Goal: Information Seeking & Learning: Find specific fact

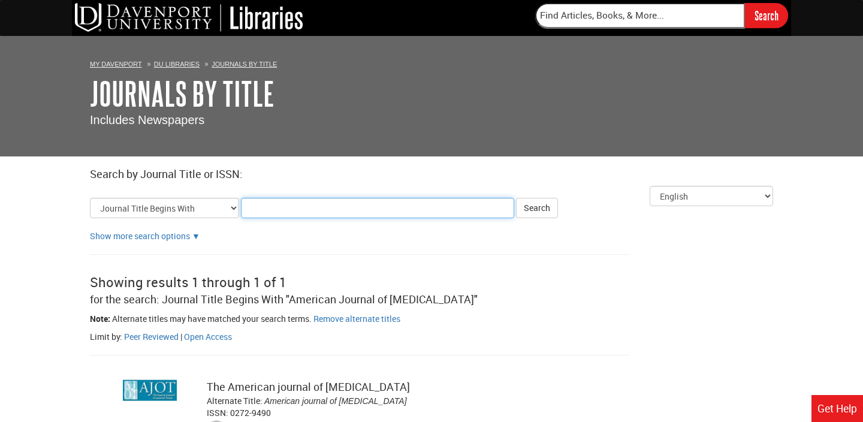
click at [335, 212] on input "Title Search Criteria" at bounding box center [377, 208] width 273 height 20
type input "[MEDICAL_DATA]"
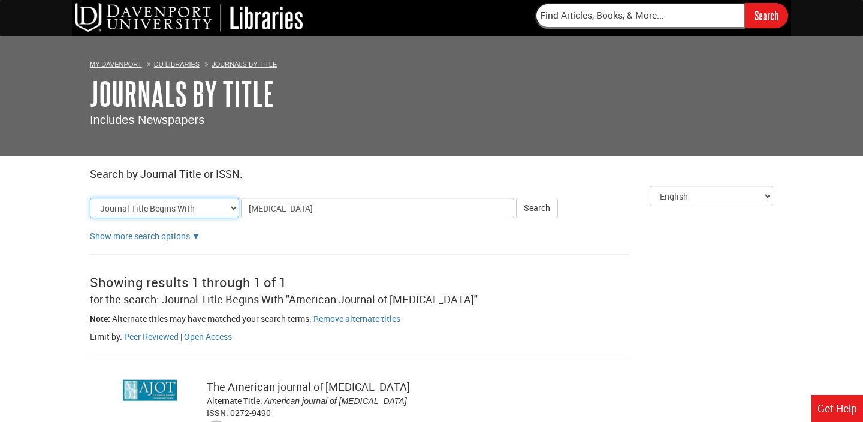
click at [188, 209] on select "Journal Title Begins With Journal Title Equals Journal Title Contains All Words…" at bounding box center [164, 208] width 149 height 20
click at [544, 206] on button "Search" at bounding box center [537, 208] width 42 height 20
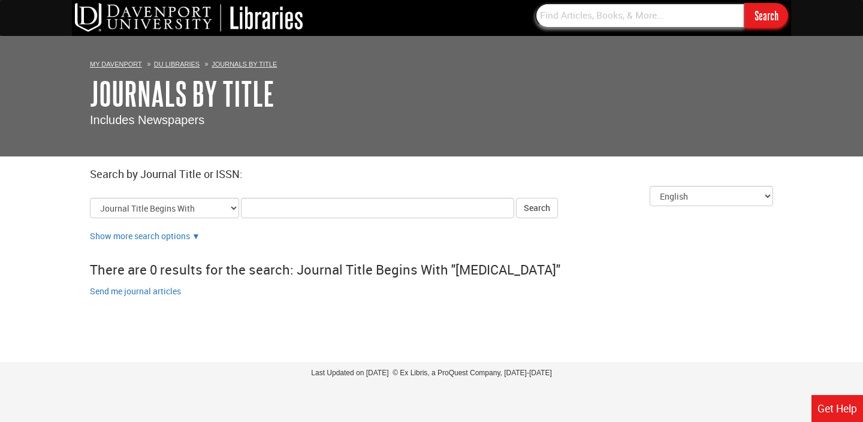
click at [561, 23] on input "text" at bounding box center [640, 15] width 210 height 25
type input "[MEDICAL_DATA]"
click at [745, 3] on input "Search" at bounding box center [766, 15] width 43 height 25
